Goal: Information Seeking & Learning: Learn about a topic

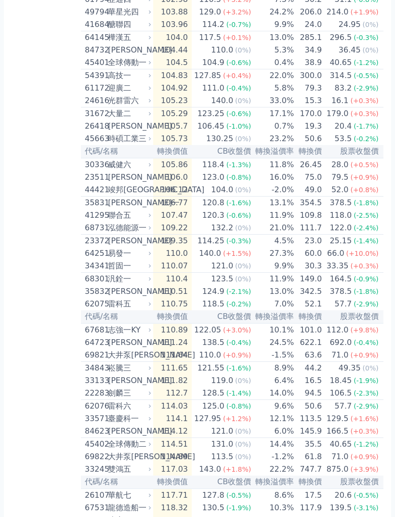
scroll to position [0, 36]
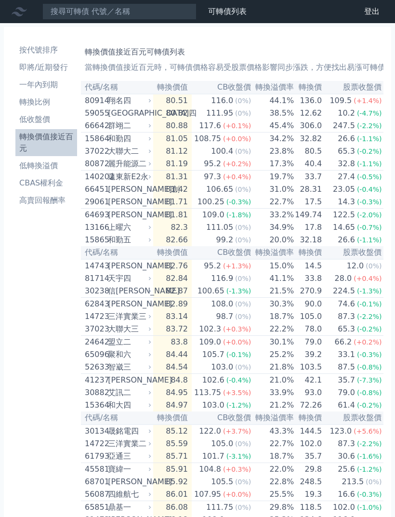
click at [181, 87] on th "轉換價值" at bounding box center [172, 87] width 39 height 13
click at [182, 89] on th "轉換價值" at bounding box center [172, 87] width 39 height 13
click at [57, 131] on li "轉換價值接近百元" at bounding box center [46, 142] width 62 height 23
click at [179, 83] on th "轉換價值" at bounding box center [172, 87] width 39 height 13
click at [180, 86] on th "轉換價值" at bounding box center [172, 87] width 39 height 13
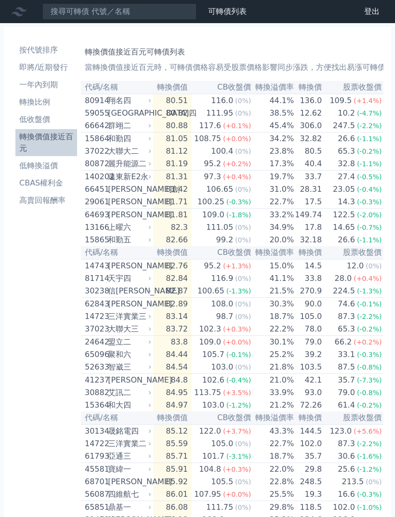
click at [237, 84] on th "CB收盤價" at bounding box center [222, 87] width 60 height 13
click at [239, 83] on th "CB收盤價" at bounding box center [222, 87] width 60 height 13
click at [169, 91] on th "轉換價值" at bounding box center [172, 87] width 39 height 13
click at [48, 98] on li "轉換比例" at bounding box center [46, 102] width 62 height 12
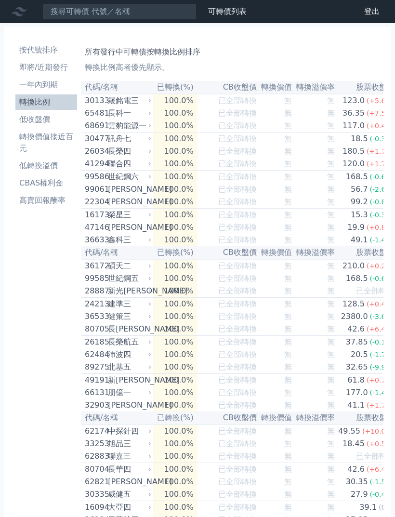
click at [178, 95] on td "100.0%" at bounding box center [175, 100] width 44 height 13
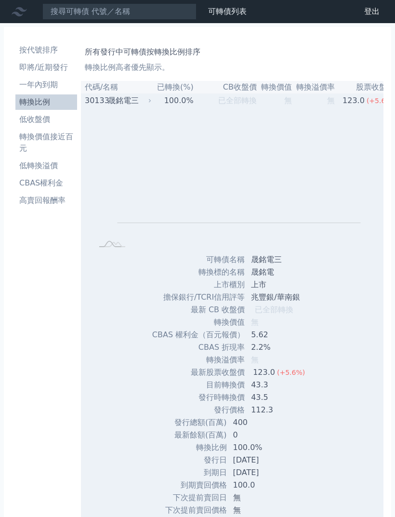
click at [172, 97] on td "100.0%" at bounding box center [175, 100] width 44 height 13
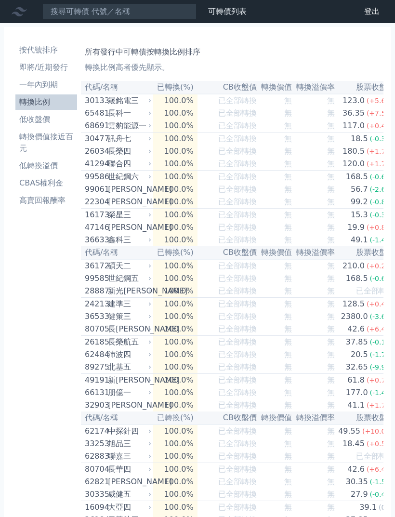
click at [47, 118] on li "低收盤價" at bounding box center [46, 120] width 62 height 12
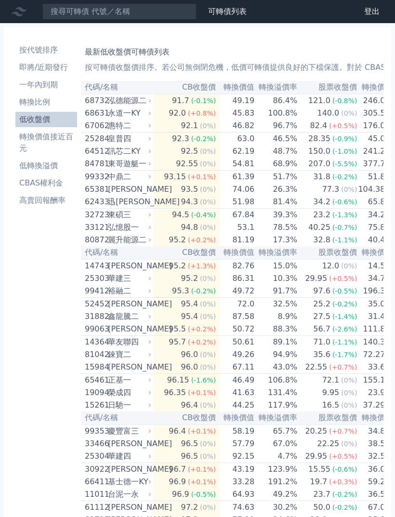
click at [44, 108] on link "轉換比例" at bounding box center [46, 101] width 62 height 15
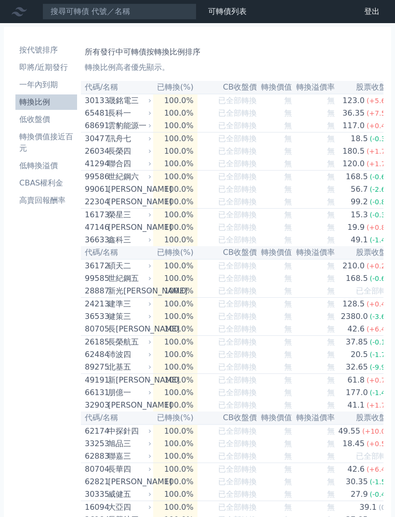
click at [60, 66] on li "即將/近期發行" at bounding box center [46, 68] width 62 height 12
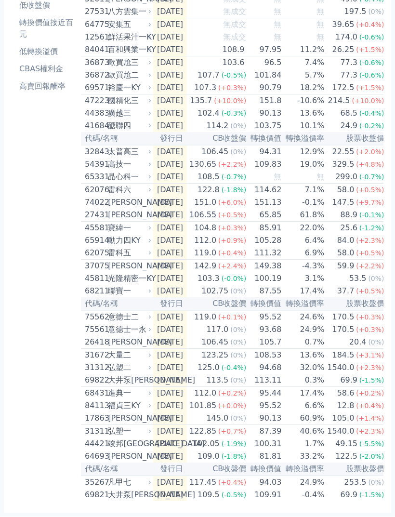
scroll to position [123, 0]
